Goal: Transaction & Acquisition: Download file/media

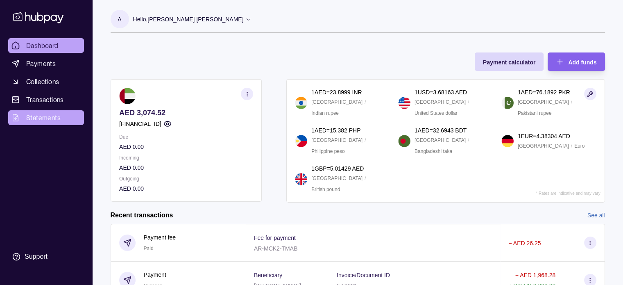
click at [44, 116] on span "Statements" at bounding box center [43, 118] width 34 height 10
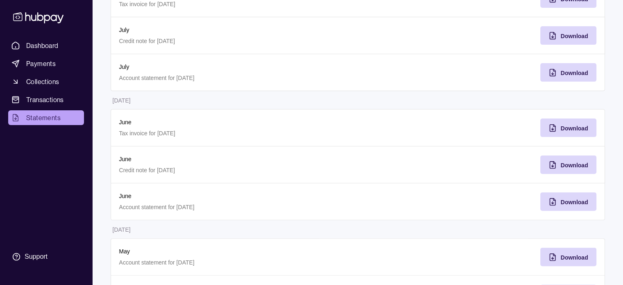
scroll to position [242, 0]
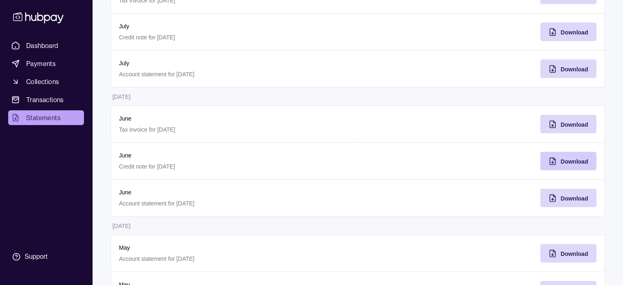
click at [570, 158] on span "Download" at bounding box center [574, 161] width 27 height 7
click at [570, 196] on span "Download" at bounding box center [574, 198] width 27 height 7
click at [564, 121] on span "Download" at bounding box center [574, 124] width 27 height 7
click at [569, 70] on span "Download" at bounding box center [574, 69] width 27 height 7
click at [558, 29] on div "Download" at bounding box center [562, 32] width 52 height 18
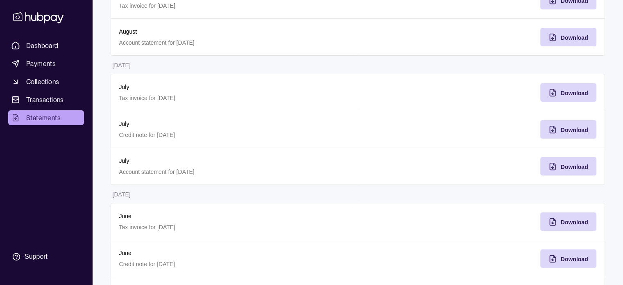
scroll to position [136, 0]
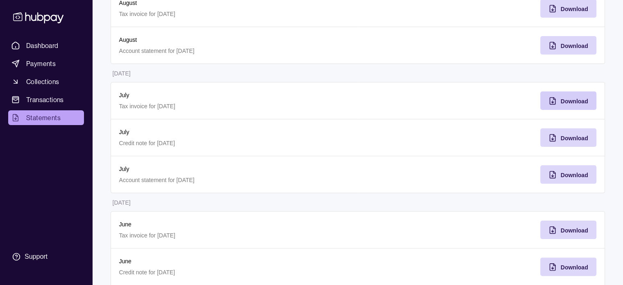
click at [569, 100] on span "Download" at bounding box center [574, 101] width 27 height 7
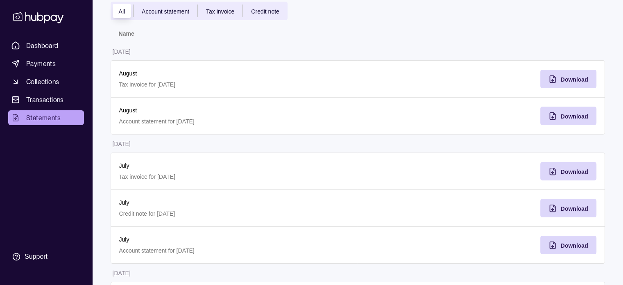
scroll to position [53, 0]
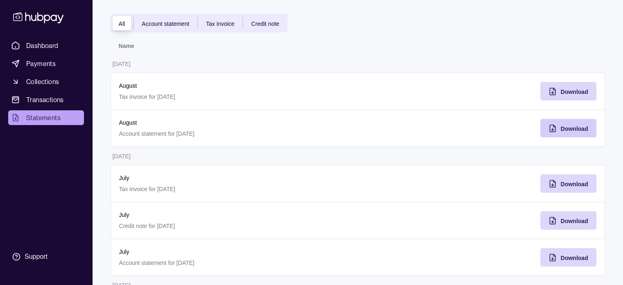
click at [562, 124] on div "Download" at bounding box center [574, 128] width 27 height 10
click at [566, 89] on span "Download" at bounding box center [574, 92] width 27 height 7
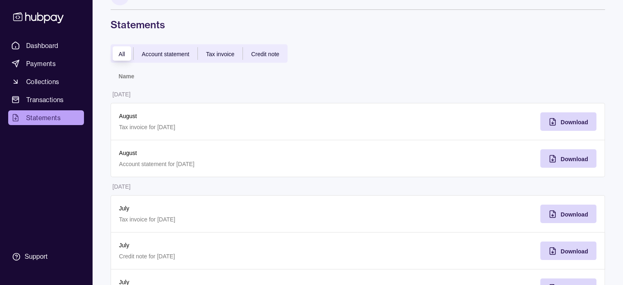
scroll to position [23, 0]
click at [43, 42] on span "Dashboard" at bounding box center [42, 46] width 32 height 10
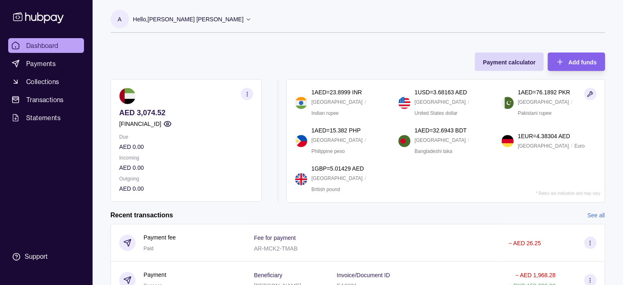
click at [245, 20] on icon at bounding box center [248, 19] width 6 height 6
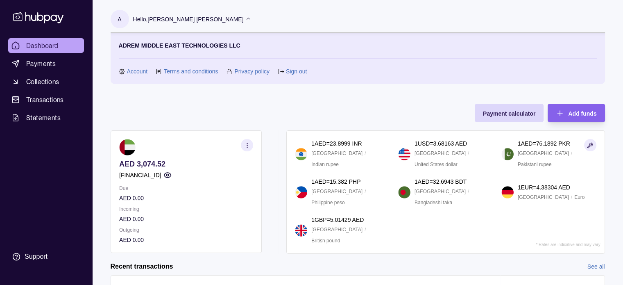
click at [297, 73] on link "Sign out" at bounding box center [296, 71] width 21 height 9
